Goal: Navigation & Orientation: Find specific page/section

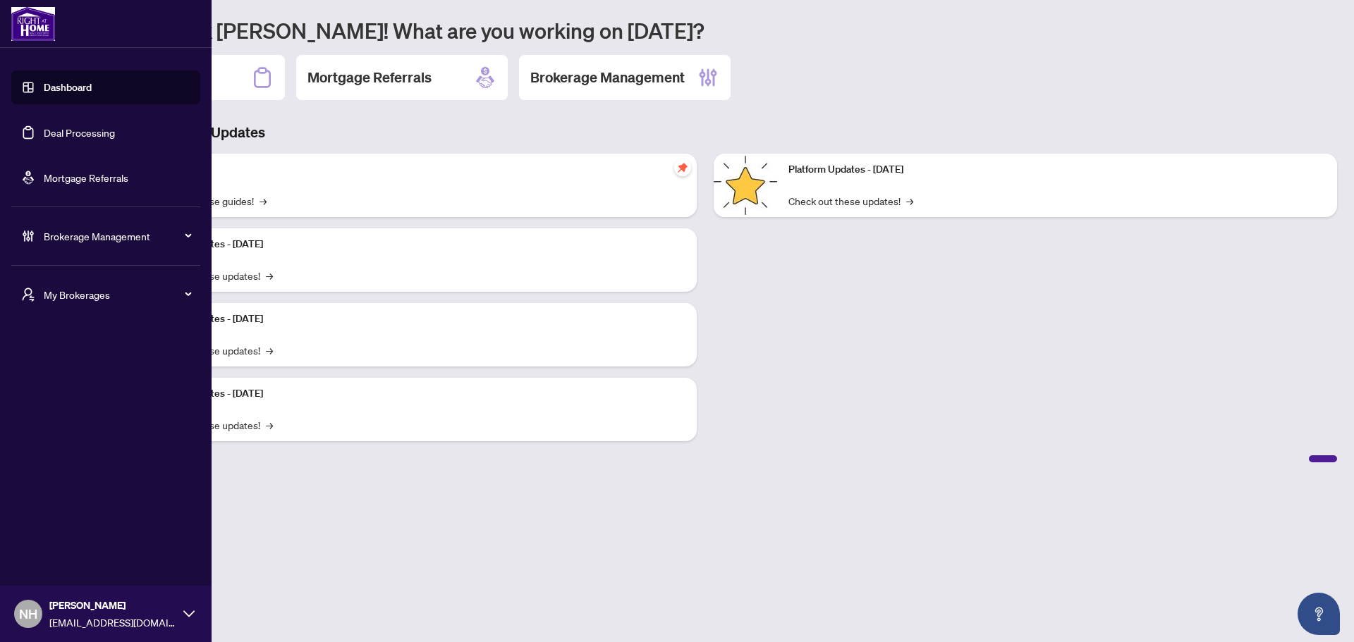
click at [94, 273] on li "My Brokerages" at bounding box center [105, 295] width 189 height 56
click at [104, 293] on span "My Brokerages" at bounding box center [117, 295] width 147 height 16
click at [94, 356] on span "RAHR" at bounding box center [110, 351] width 161 height 16
